Goal: Task Accomplishment & Management: Manage account settings

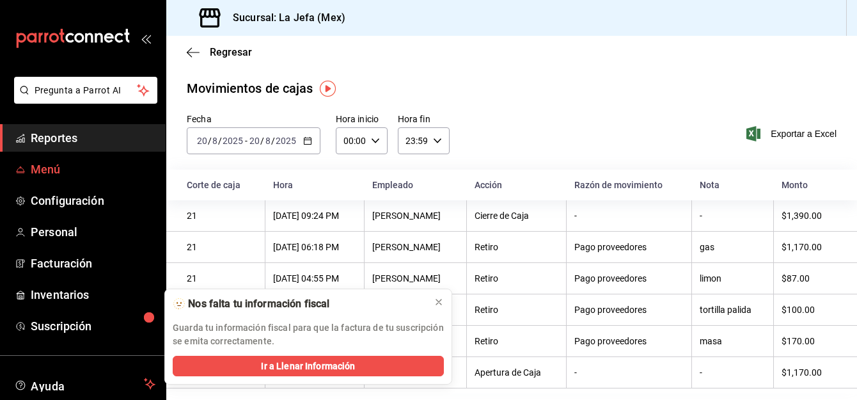
click at [40, 175] on span "Menú" at bounding box center [93, 169] width 125 height 17
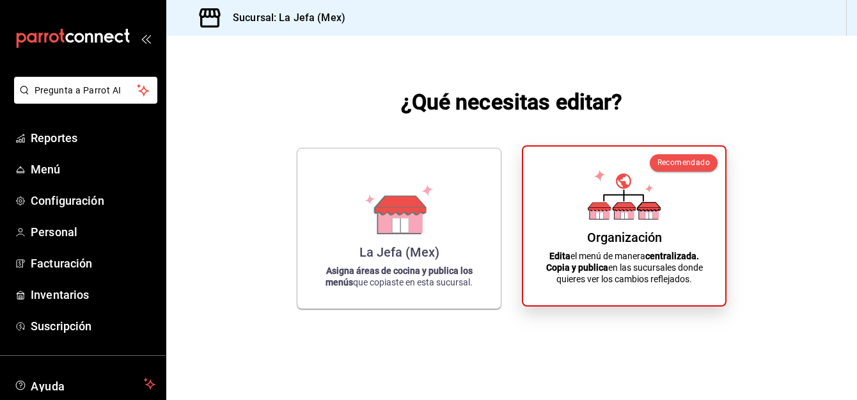
click at [687, 228] on div "Organización Edita el menú de manera centralizada. Copia y publica en las sucur…" at bounding box center [624, 226] width 171 height 138
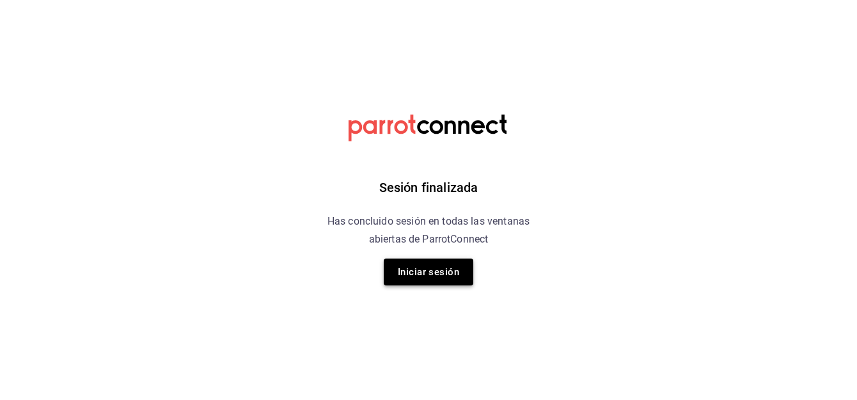
click at [443, 281] on button "Iniciar sesión" at bounding box center [429, 271] width 90 height 27
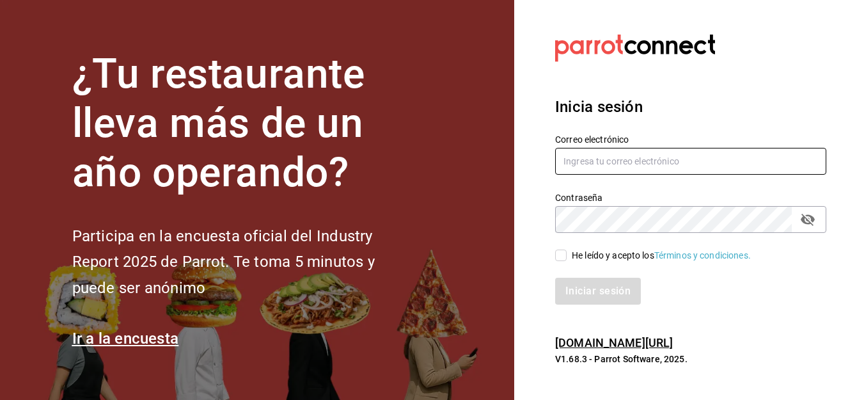
click at [656, 163] on input "text" at bounding box center [690, 161] width 271 height 27
type input "alfredo.g.f@hotmail.com"
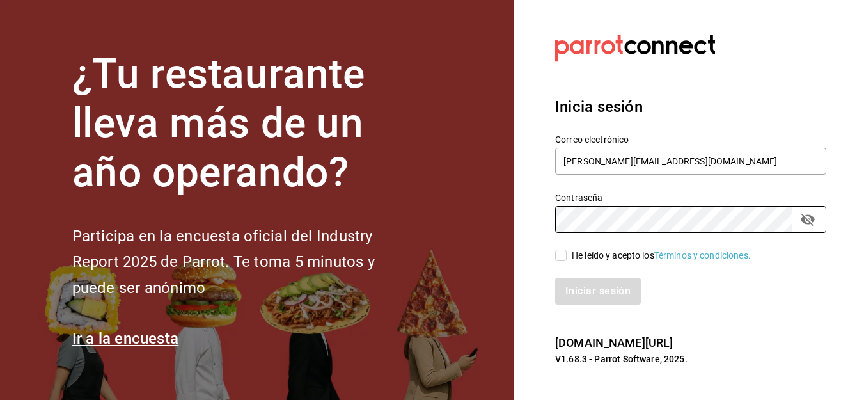
click at [565, 253] on input "He leído y acepto los Términos y condiciones." at bounding box center [561, 255] width 12 height 12
checkbox input "true"
click at [581, 287] on button "Iniciar sesión" at bounding box center [598, 291] width 87 height 27
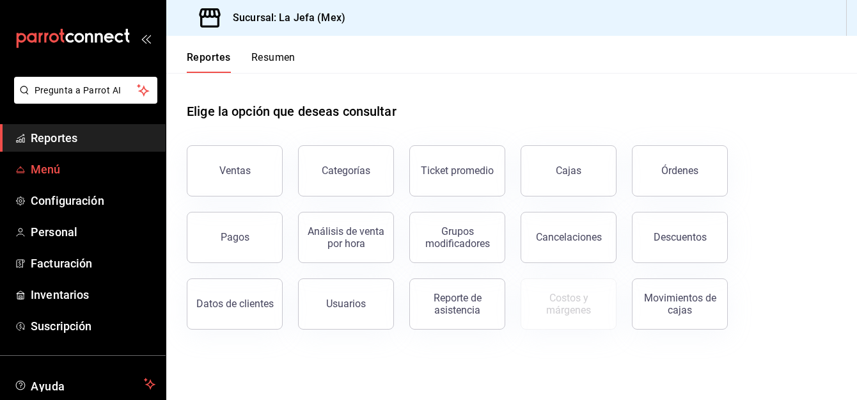
click at [64, 164] on span "Menú" at bounding box center [93, 169] width 125 height 17
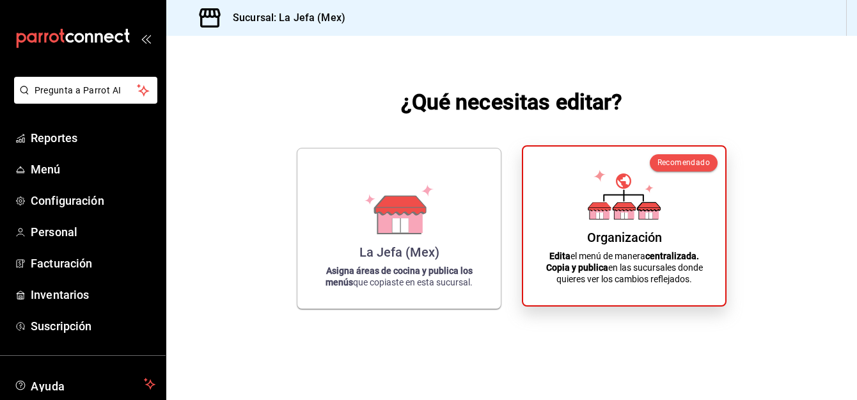
click at [620, 232] on div "Organización" at bounding box center [624, 237] width 75 height 15
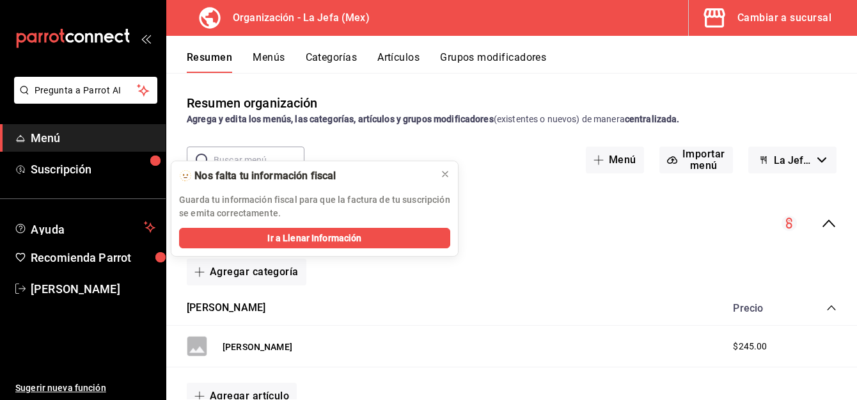
click at [398, 54] on button "Artículos" at bounding box center [398, 62] width 42 height 22
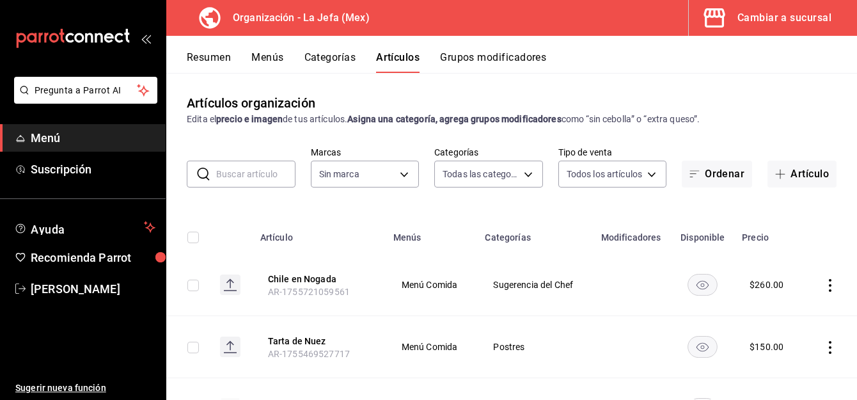
type input "058dbf38-10d5-49e9-8196-fe3ae280a5cc,5d70752b-b594-4e4c-bf8e-a7aab686035c,1f52b…"
type input "50befb75-0fe5-4750-904c-e3b126ae6c81"
click at [796, 177] on button "Artículo" at bounding box center [802, 174] width 69 height 27
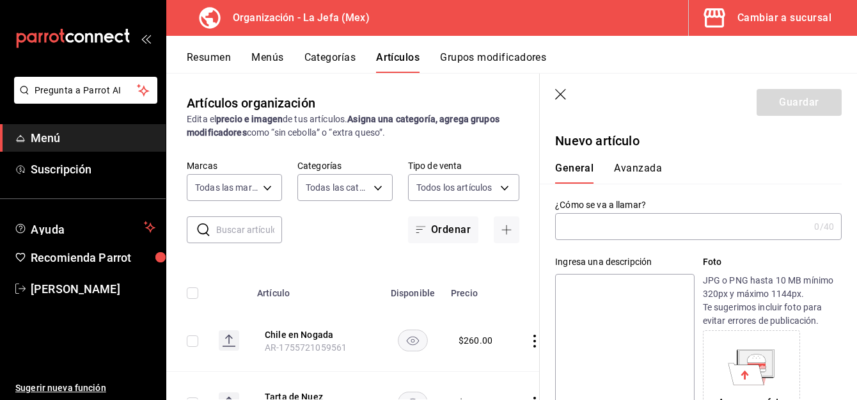
type input "e"
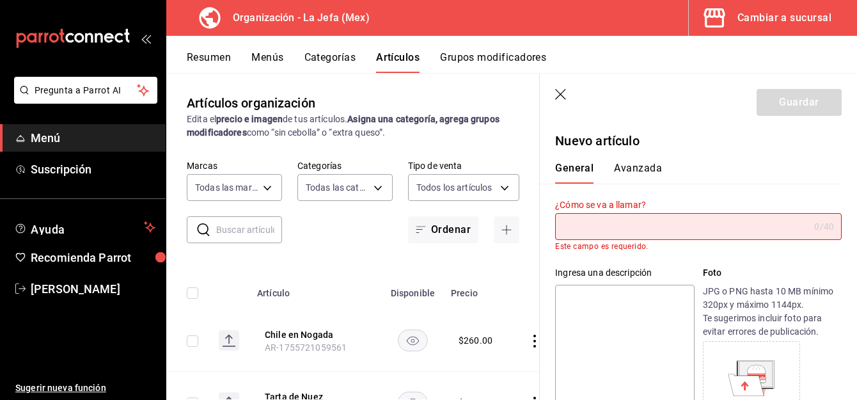
type input "e"
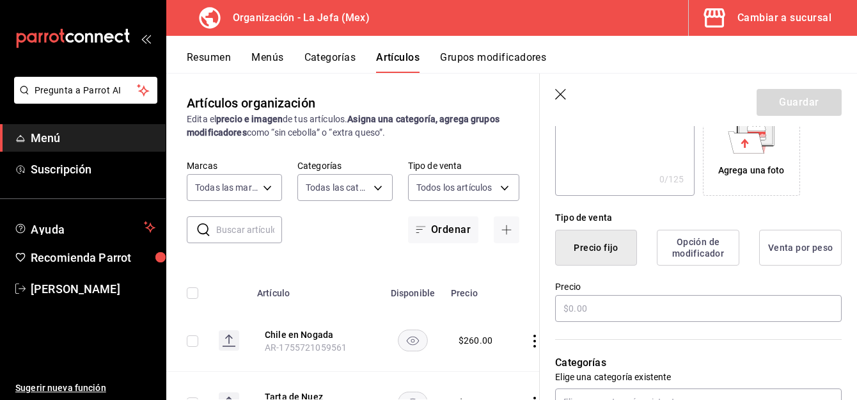
scroll to position [233, 0]
type input "Extra Brocheta"
click at [576, 313] on input "text" at bounding box center [698, 307] width 287 height 27
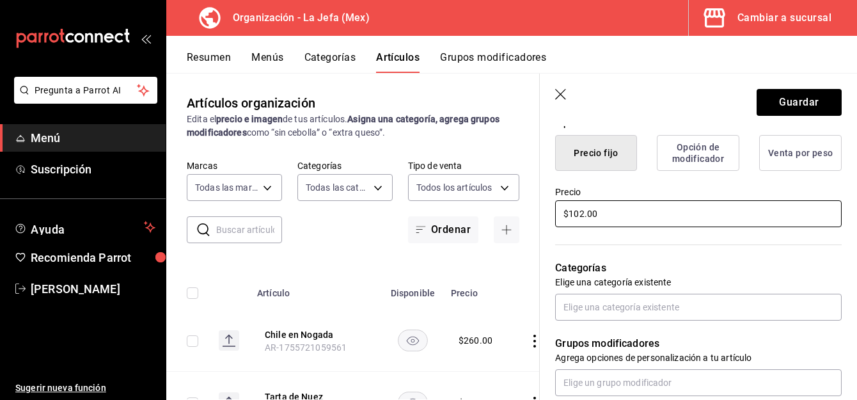
scroll to position [327, 0]
type input "$102.00"
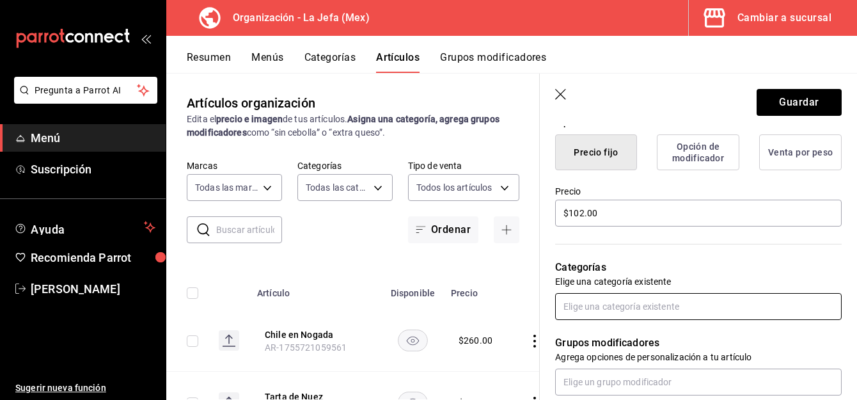
click at [606, 309] on input "text" at bounding box center [698, 306] width 287 height 27
type input "b"
type input "suge"
click at [611, 338] on li "Sugerencia del Chef" at bounding box center [693, 335] width 277 height 21
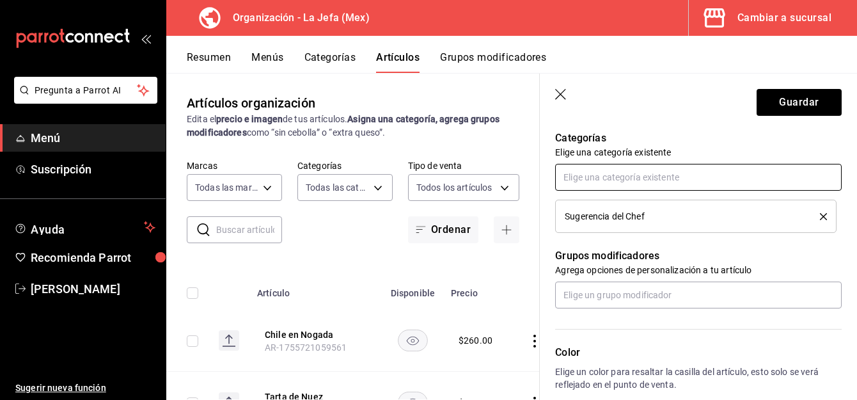
scroll to position [665, 0]
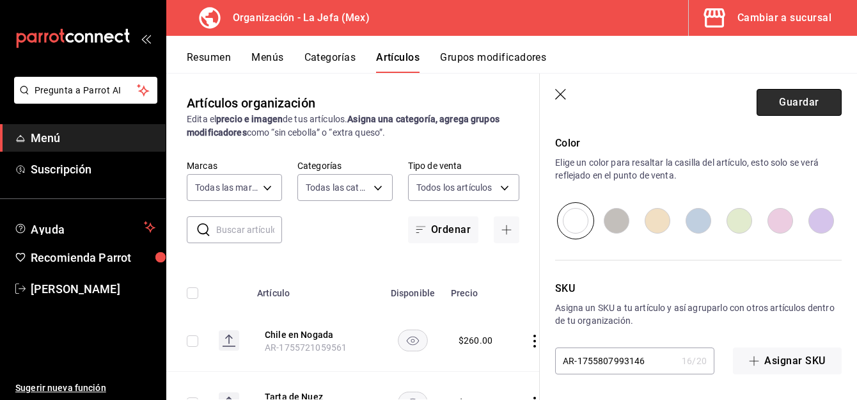
click at [782, 101] on button "Guardar" at bounding box center [799, 102] width 85 height 27
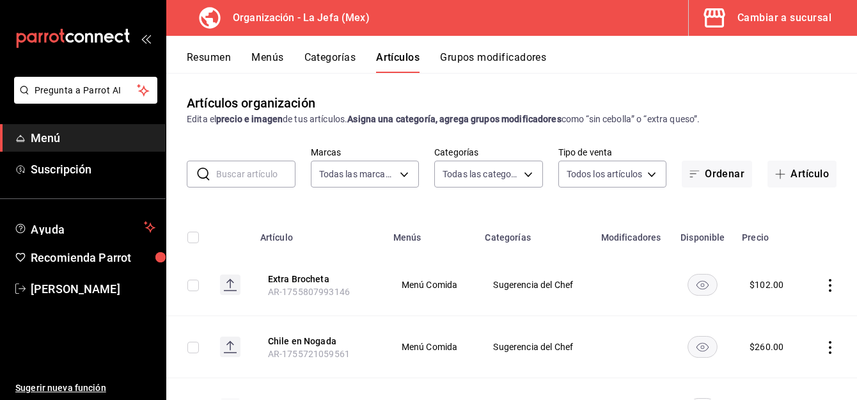
click at [255, 61] on button "Menús" at bounding box center [267, 62] width 32 height 22
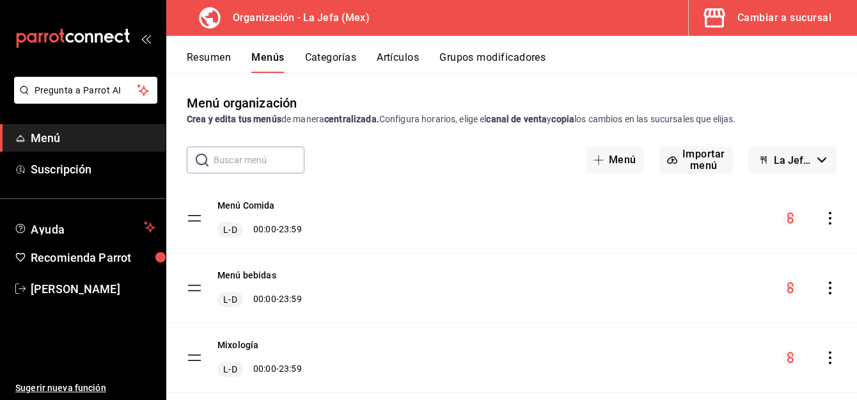
click at [829, 219] on icon "actions" at bounding box center [830, 218] width 3 height 13
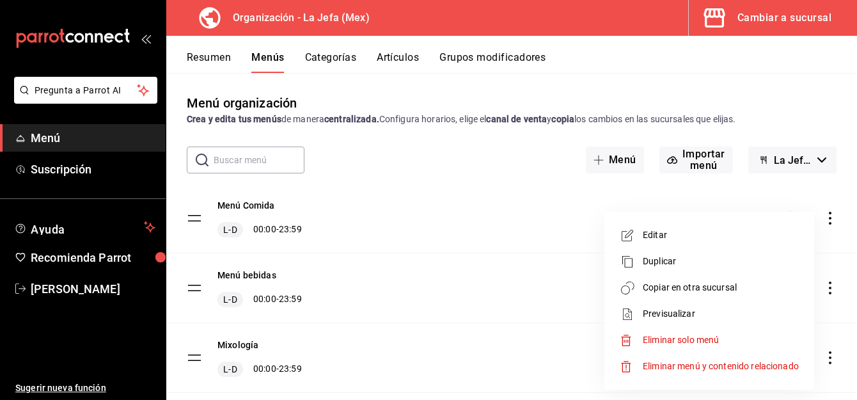
click at [698, 292] on span "Copiar en otra sucursal" at bounding box center [721, 287] width 156 height 13
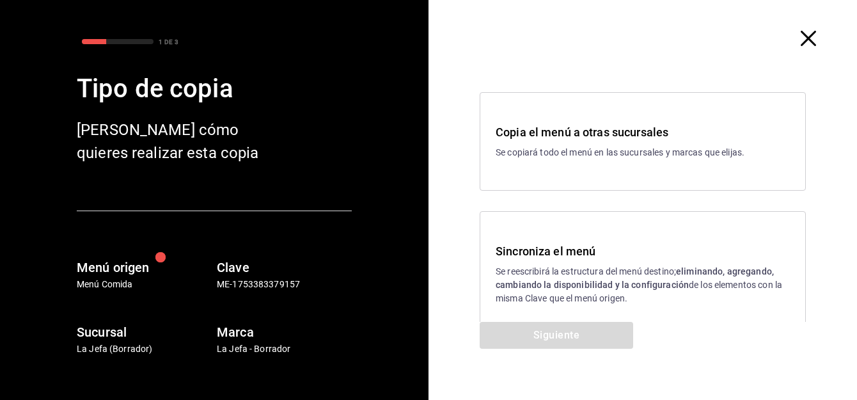
click at [519, 288] on strong "eliminando, agregando, cambiando la disponibilidad y la configuración" at bounding box center [635, 278] width 278 height 24
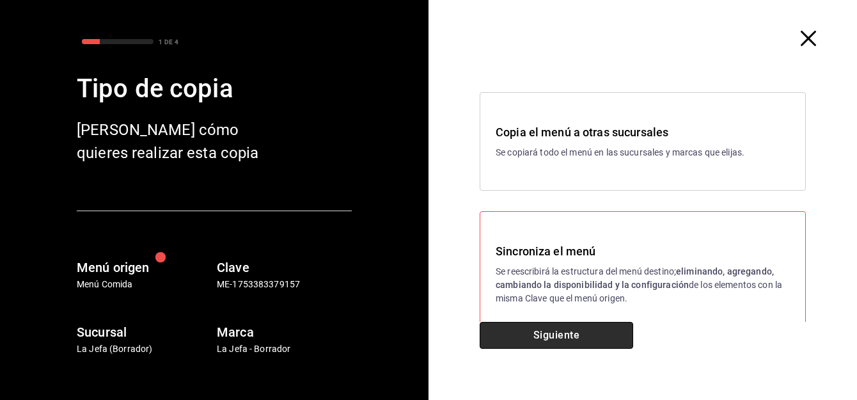
click at [527, 332] on button "Siguiente" at bounding box center [557, 335] width 154 height 27
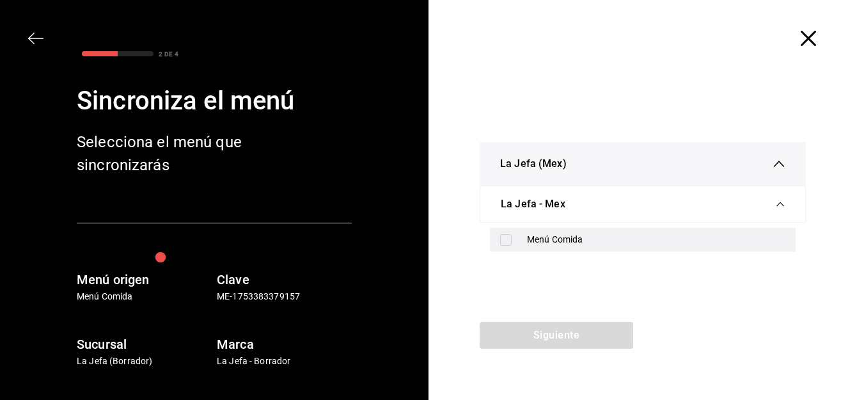
click at [507, 244] on input "checkbox" at bounding box center [506, 240] width 12 height 12
checkbox input "true"
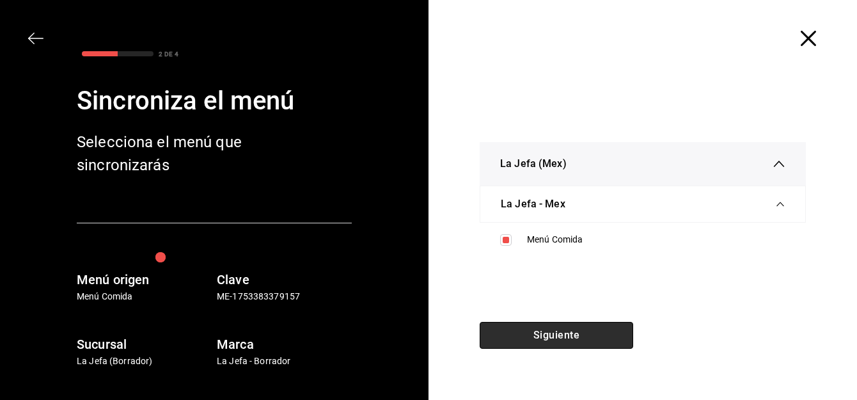
click at [526, 337] on button "Siguiente" at bounding box center [557, 335] width 154 height 27
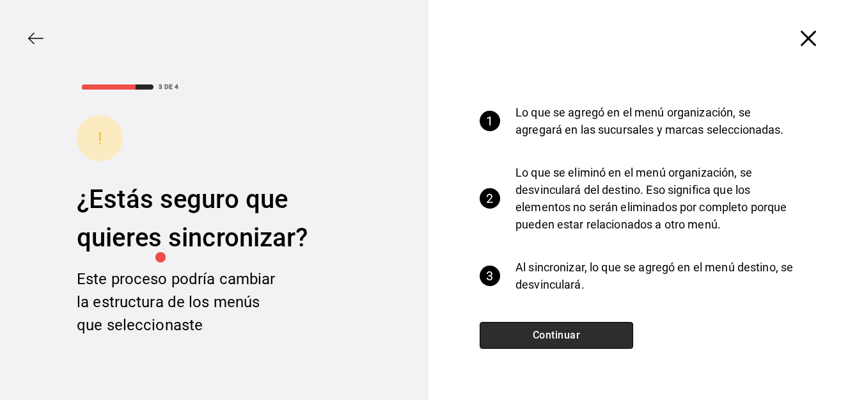
click at [564, 345] on button "Continuar" at bounding box center [557, 335] width 154 height 27
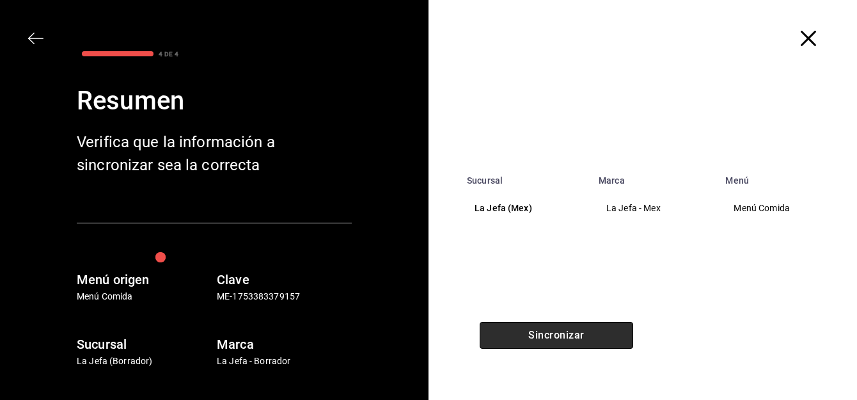
click at [558, 336] on button "Sincronizar" at bounding box center [557, 335] width 154 height 27
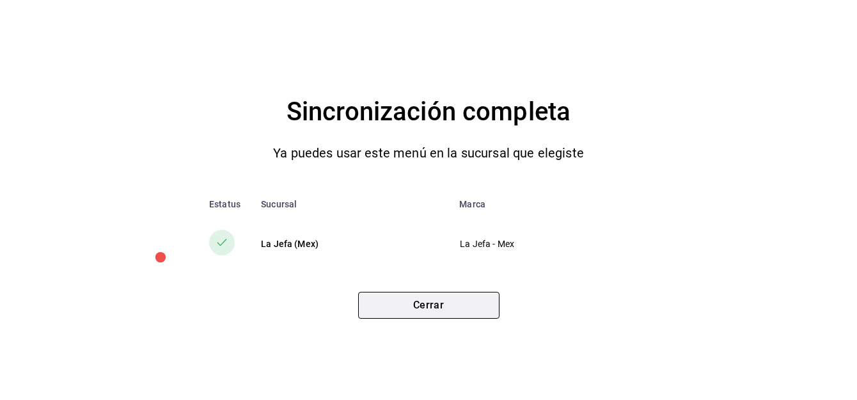
click at [436, 306] on button "Cerrar" at bounding box center [428, 305] width 141 height 27
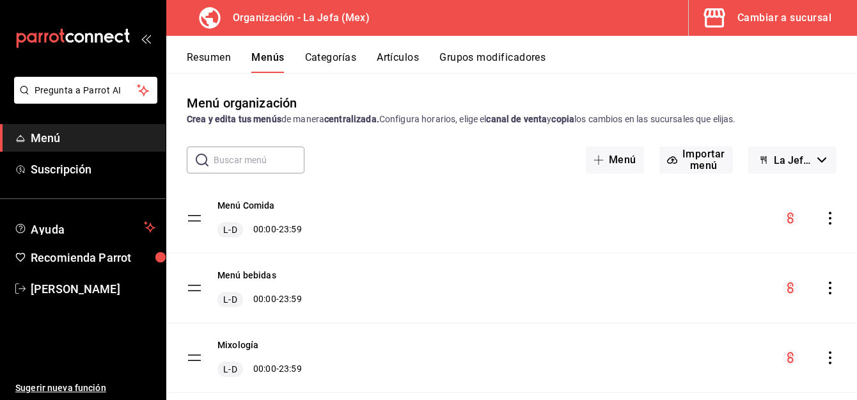
click at [388, 60] on button "Artículos" at bounding box center [398, 62] width 42 height 22
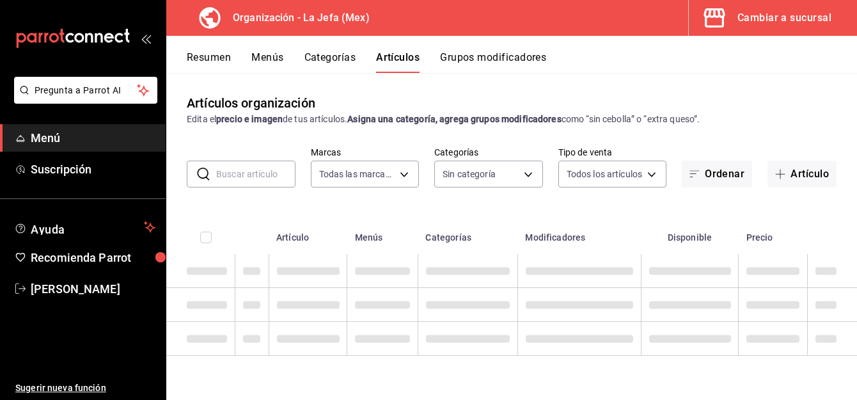
type input "50befb75-0fe5-4750-904c-e3b126ae6c81"
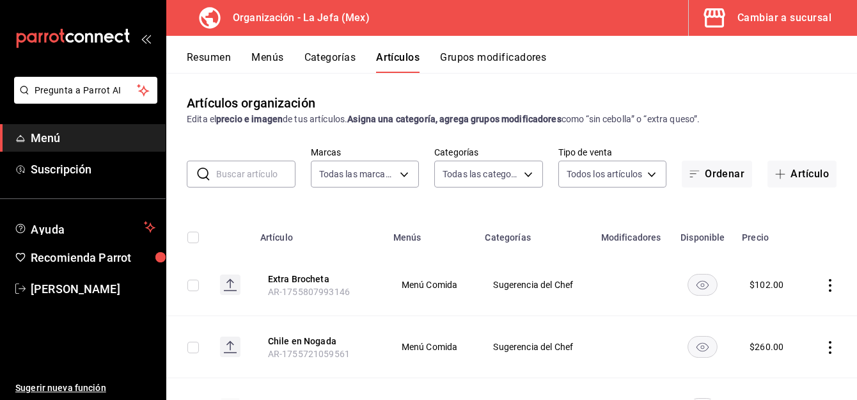
type input "058dbf38-10d5-49e9-8196-fe3ae280a5cc,5d70752b-b594-4e4c-bf8e-a7aab686035c,1f52b…"
click at [794, 189] on div "Artículos organización Edita el precio e imagen de tus artículos. Asigna una ca…" at bounding box center [511, 236] width 691 height 326
click at [794, 175] on button "Artículo" at bounding box center [802, 174] width 69 height 27
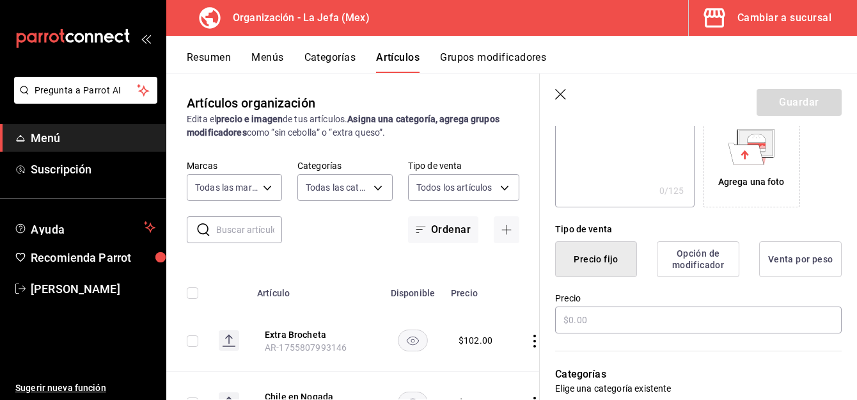
scroll to position [221, 0]
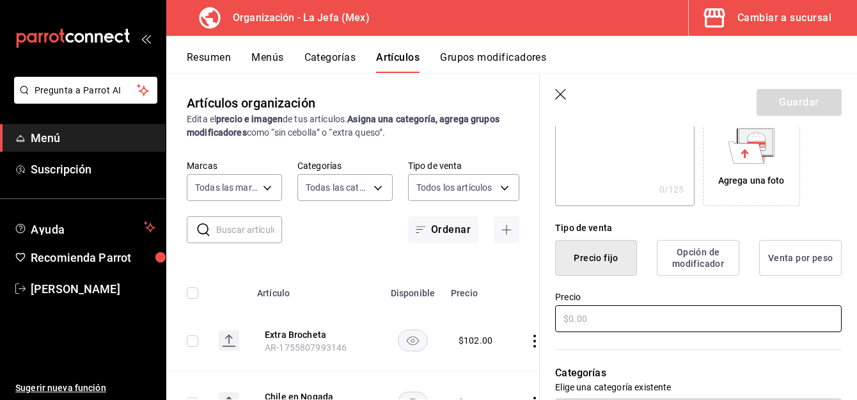
type input "Tacos de Pechuga de pollo"
click at [606, 312] on input "text" at bounding box center [698, 318] width 287 height 27
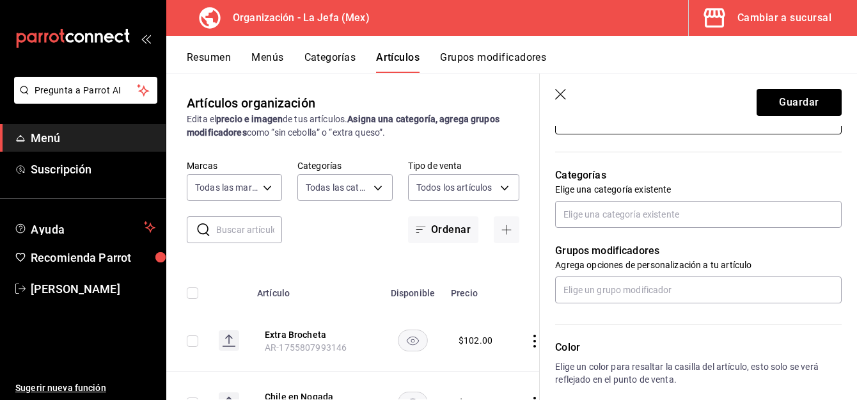
scroll to position [422, 0]
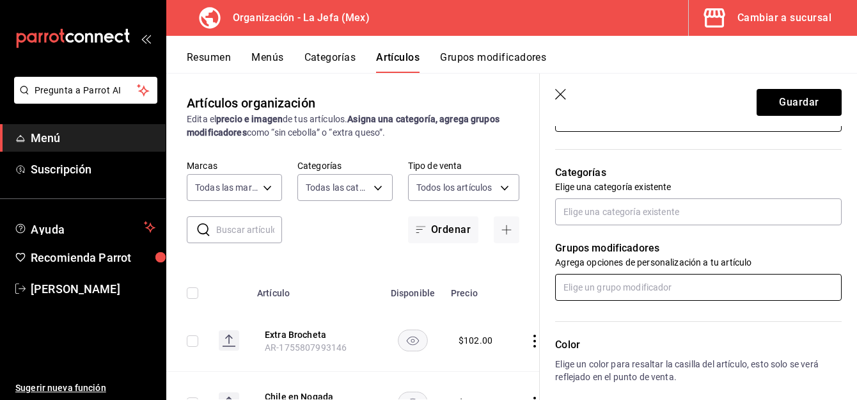
type input "$50.00"
click at [590, 285] on input "text" at bounding box center [698, 287] width 287 height 27
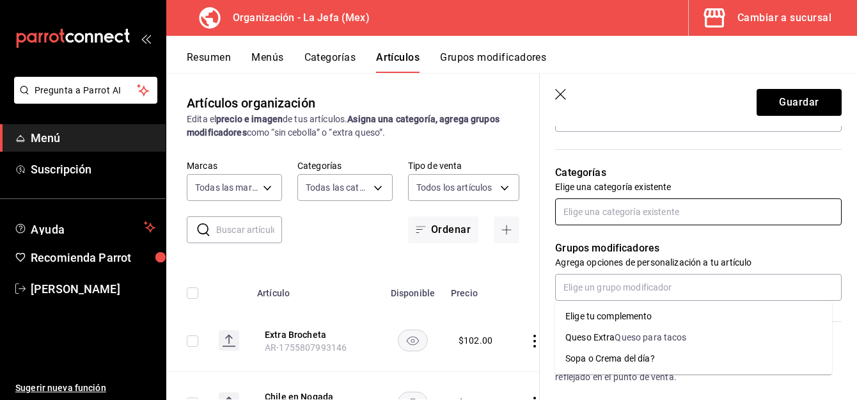
click at [613, 209] on input "text" at bounding box center [698, 211] width 287 height 27
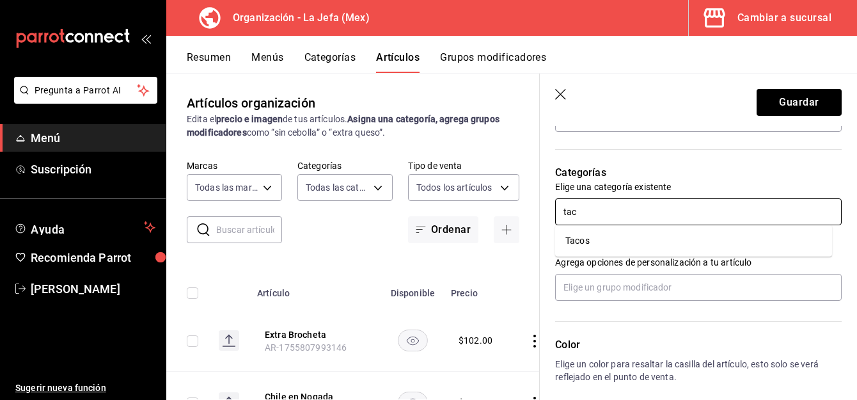
type input "taco"
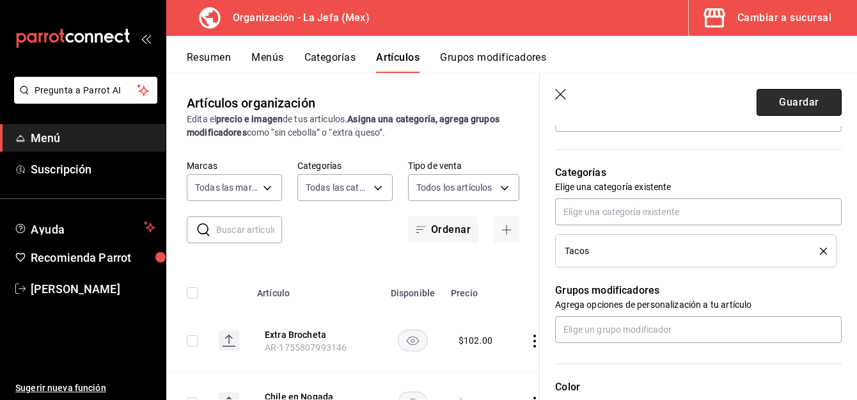
click at [768, 103] on button "Guardar" at bounding box center [799, 102] width 85 height 27
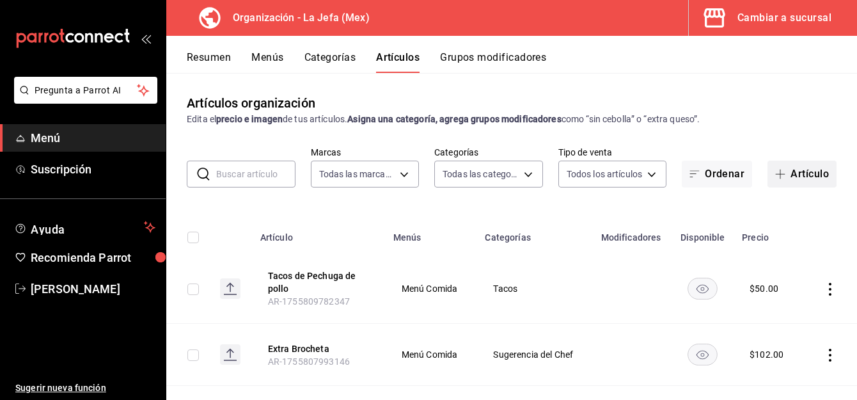
click at [793, 173] on button "Artículo" at bounding box center [802, 174] width 69 height 27
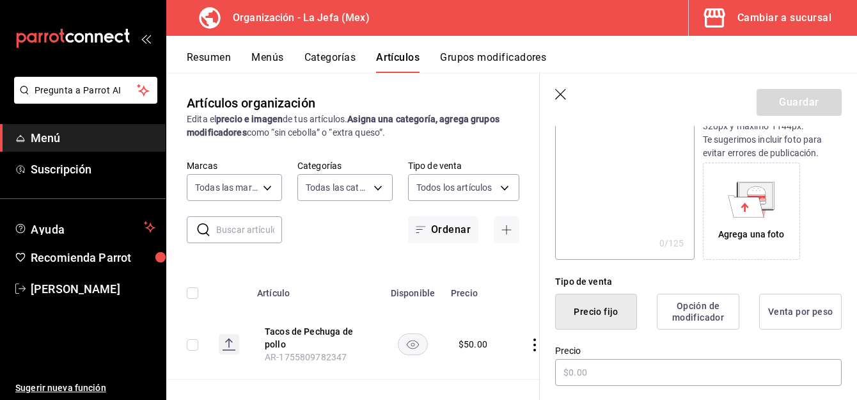
scroll to position [180, 0]
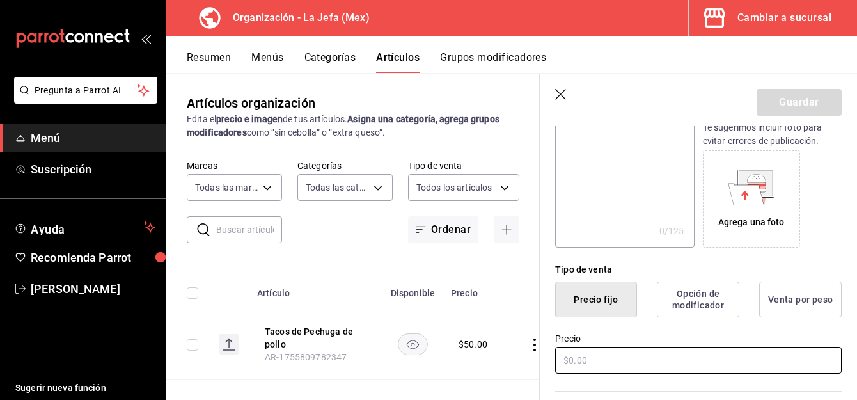
type input "Taco de Bistec"
click at [590, 359] on input "text" at bounding box center [698, 360] width 287 height 27
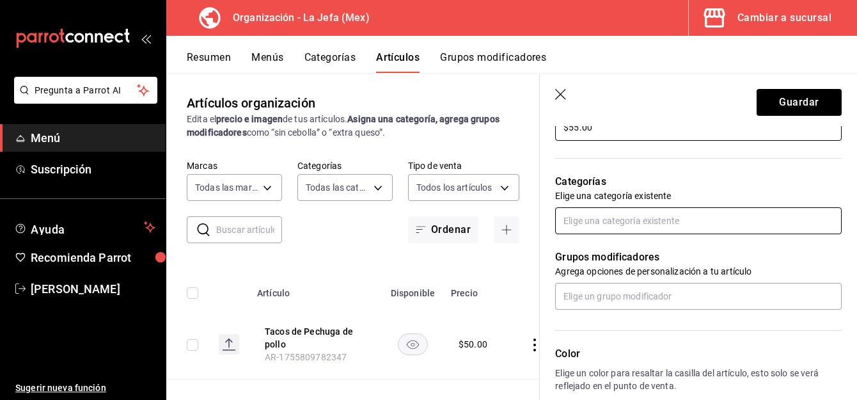
scroll to position [413, 0]
type input "$55.00"
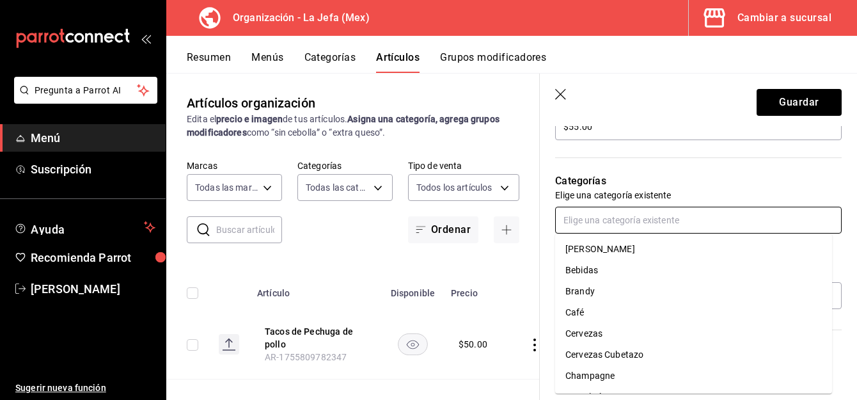
click at [599, 214] on input "text" at bounding box center [698, 220] width 287 height 27
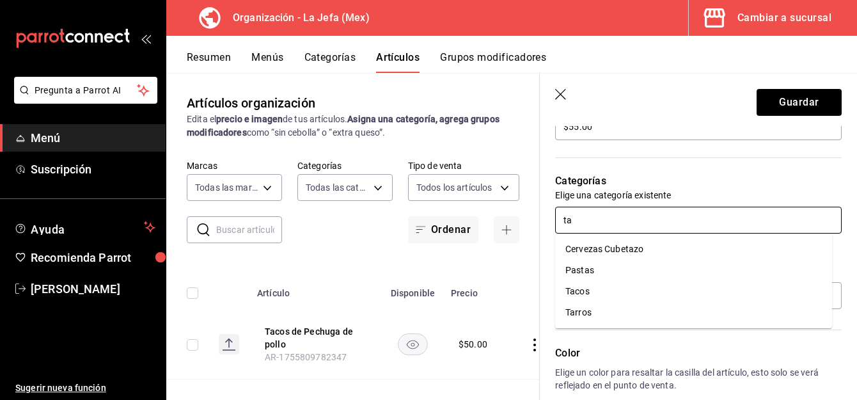
type input "tac"
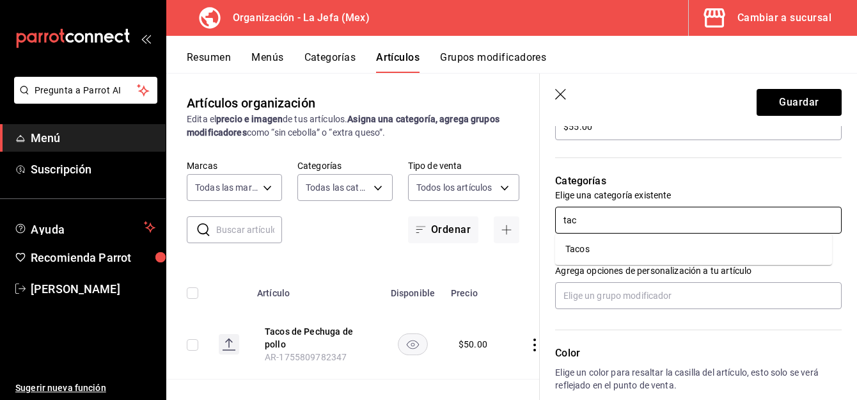
click at [603, 249] on li "Tacos" at bounding box center [693, 249] width 277 height 21
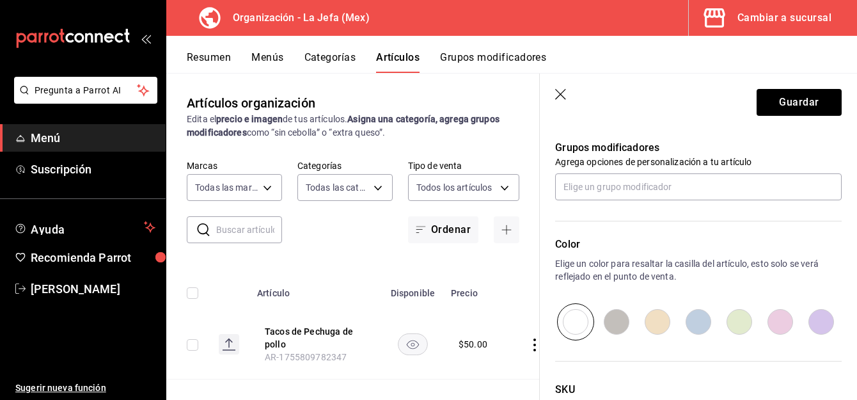
scroll to position [665, 0]
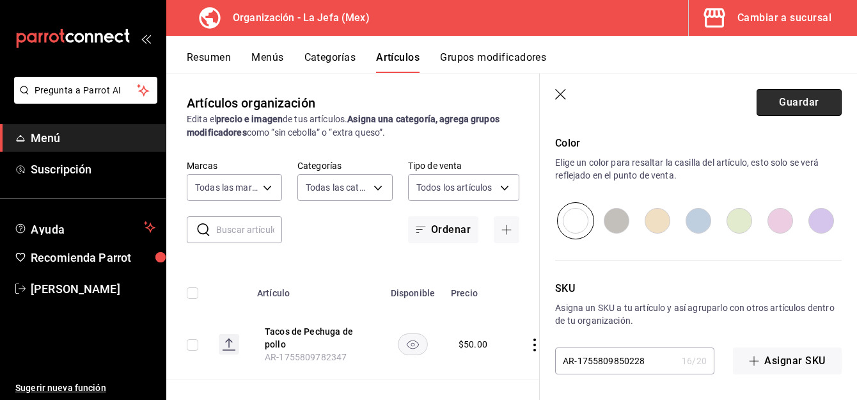
click at [780, 97] on button "Guardar" at bounding box center [799, 102] width 85 height 27
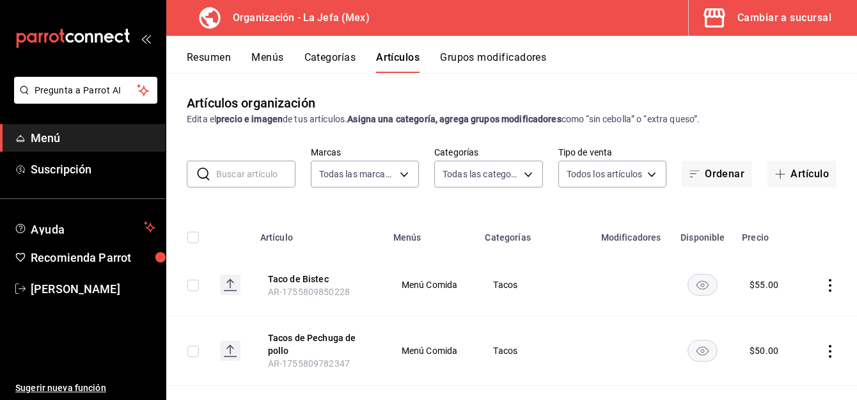
click at [270, 54] on button "Menús" at bounding box center [267, 62] width 32 height 22
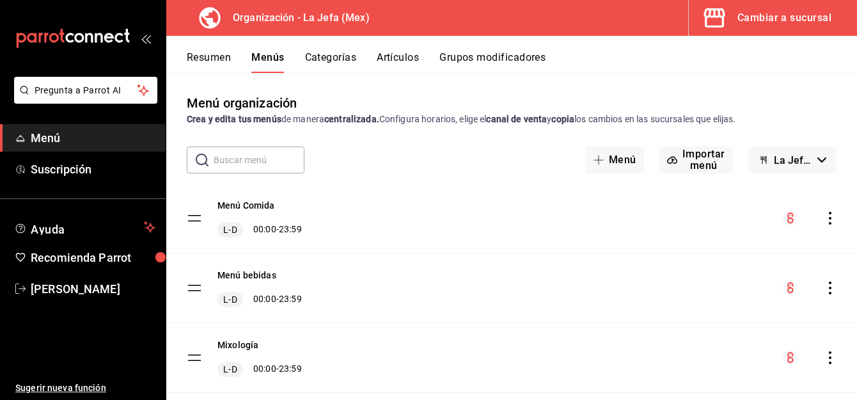
click at [824, 219] on icon "actions" at bounding box center [830, 218] width 13 height 13
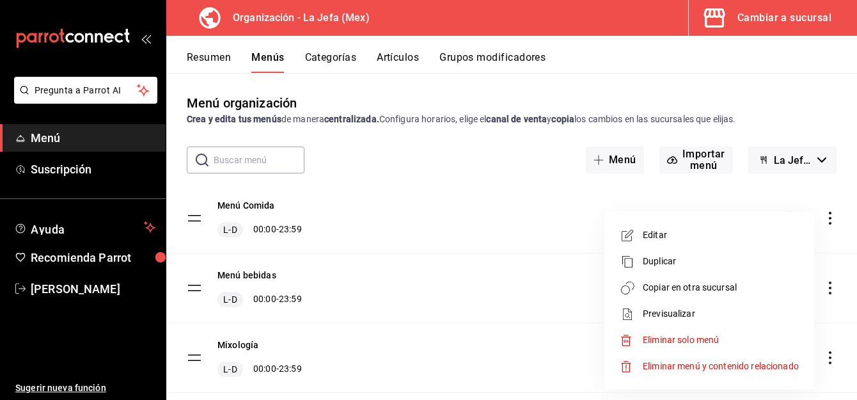
click at [699, 289] on span "Copiar en otra sucursal" at bounding box center [721, 287] width 156 height 13
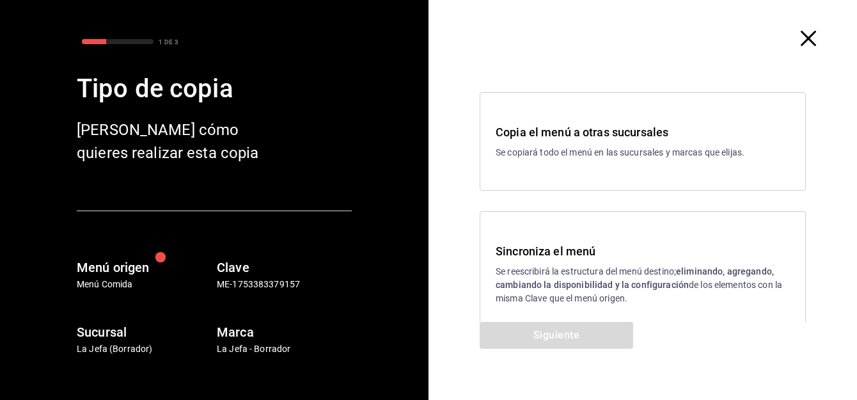
click at [558, 294] on p "Se reescribirá la estructura del menú destino; eliminando, agregando, cambiando…" at bounding box center [643, 285] width 294 height 40
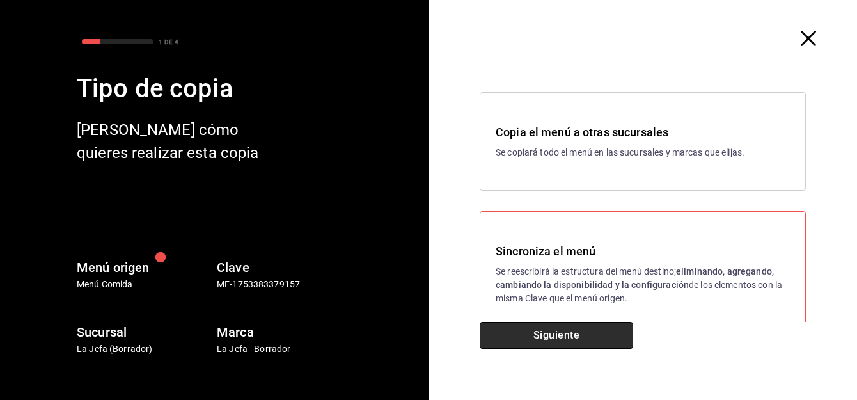
click at [543, 335] on button "Siguiente" at bounding box center [557, 335] width 154 height 27
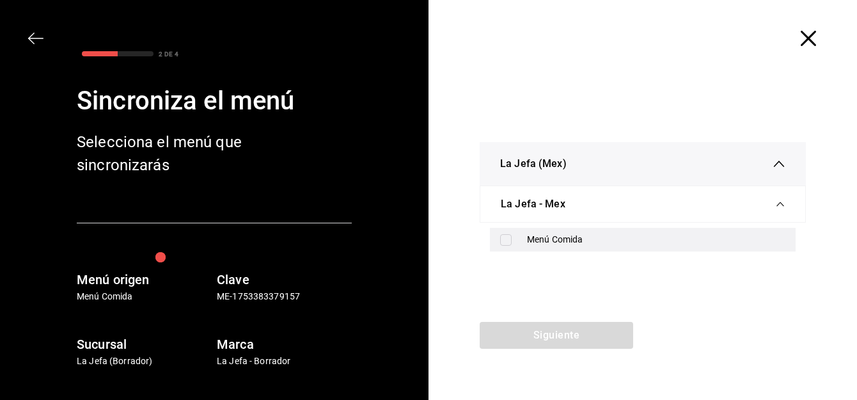
click at [502, 244] on input "checkbox" at bounding box center [506, 240] width 12 height 12
checkbox input "true"
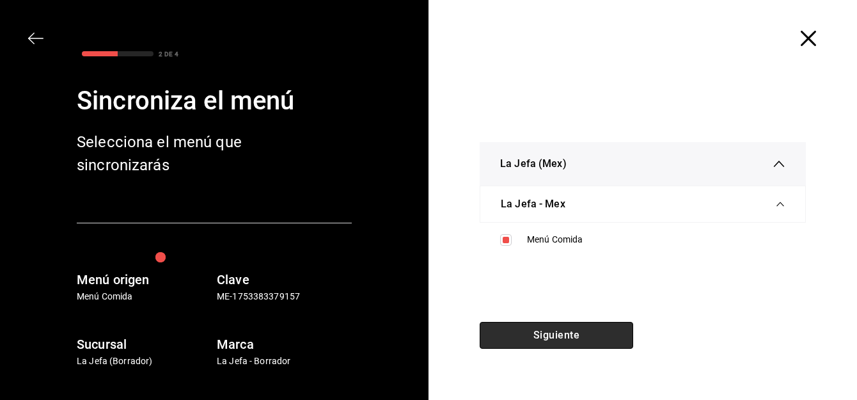
click at [532, 331] on button "Siguiente" at bounding box center [557, 335] width 154 height 27
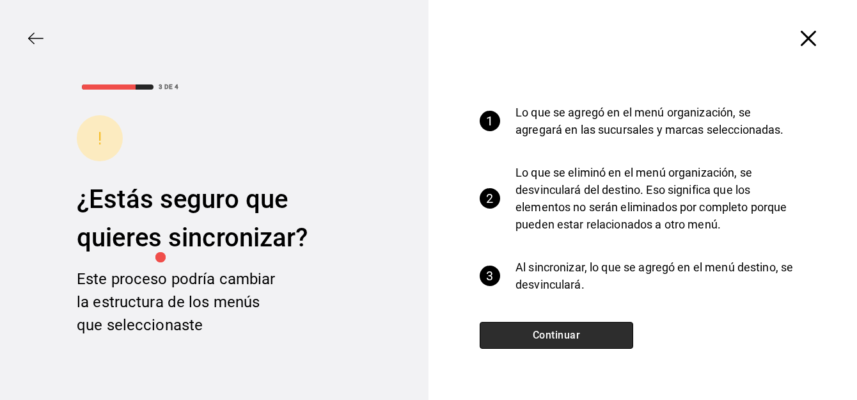
click at [594, 329] on button "Continuar" at bounding box center [557, 335] width 154 height 27
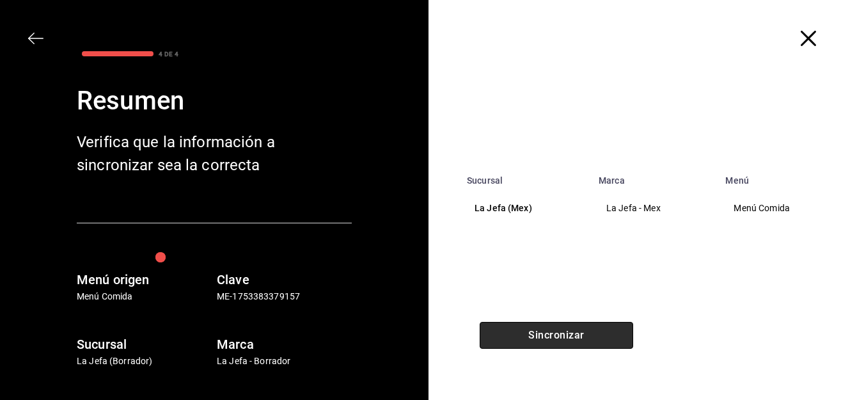
click at [571, 339] on button "Sincronizar" at bounding box center [557, 335] width 154 height 27
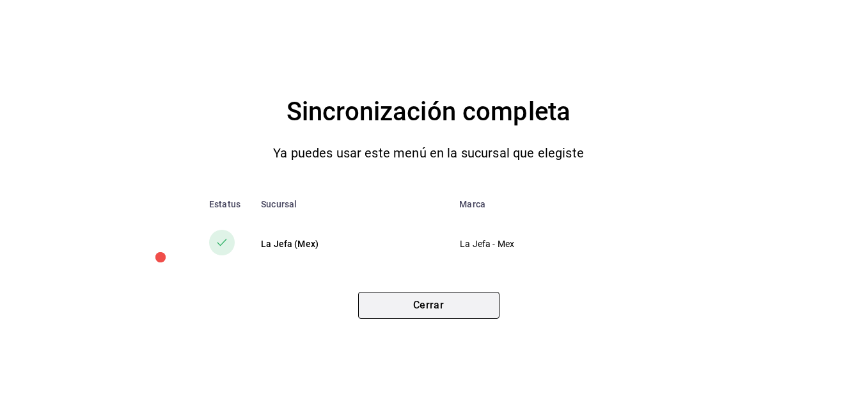
click at [479, 303] on button "Cerrar" at bounding box center [428, 305] width 141 height 27
